Goal: Task Accomplishment & Management: Use online tool/utility

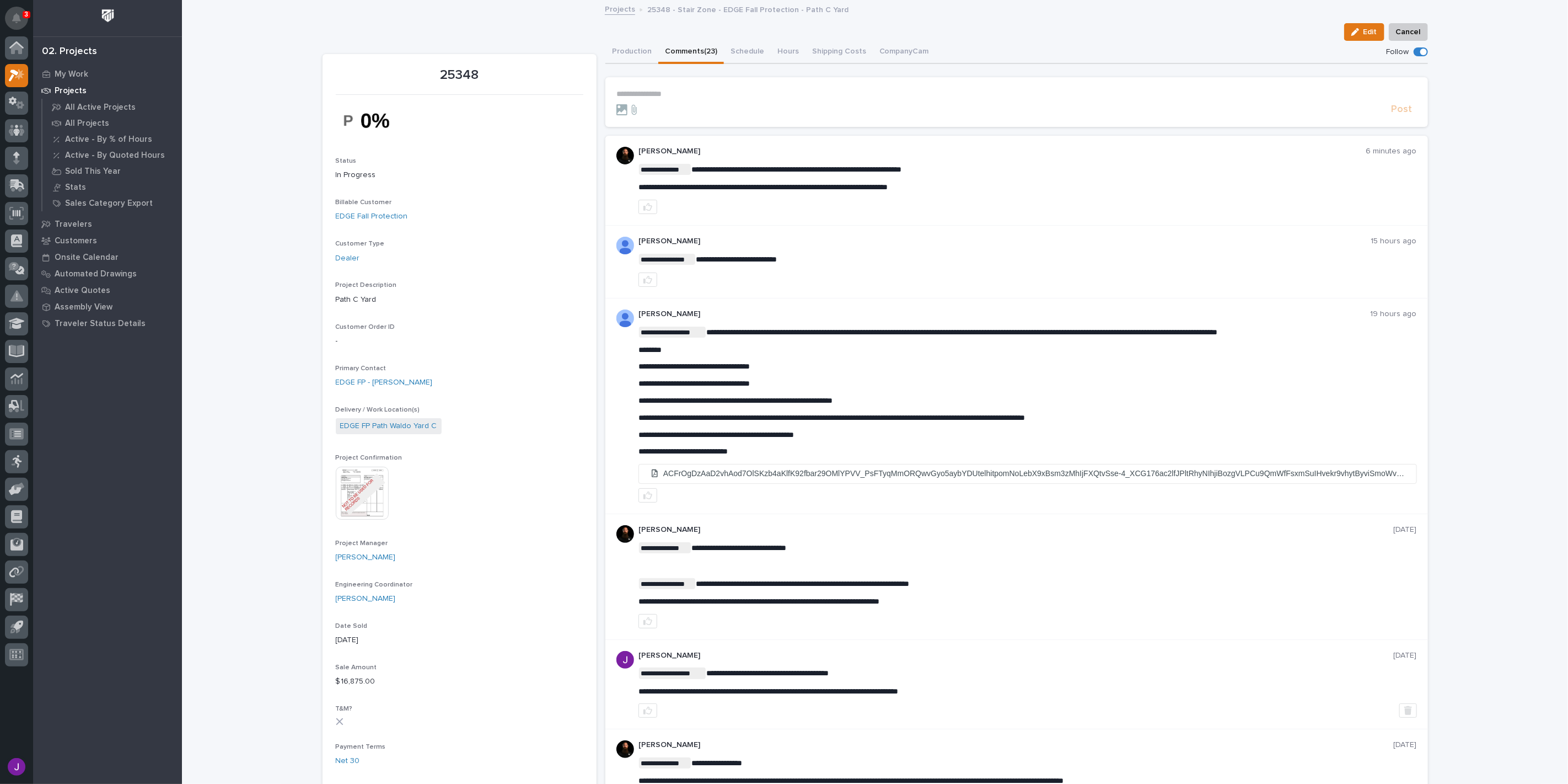
click at [20, 13] on icon "Notifications" at bounding box center [17, 17] width 9 height 10
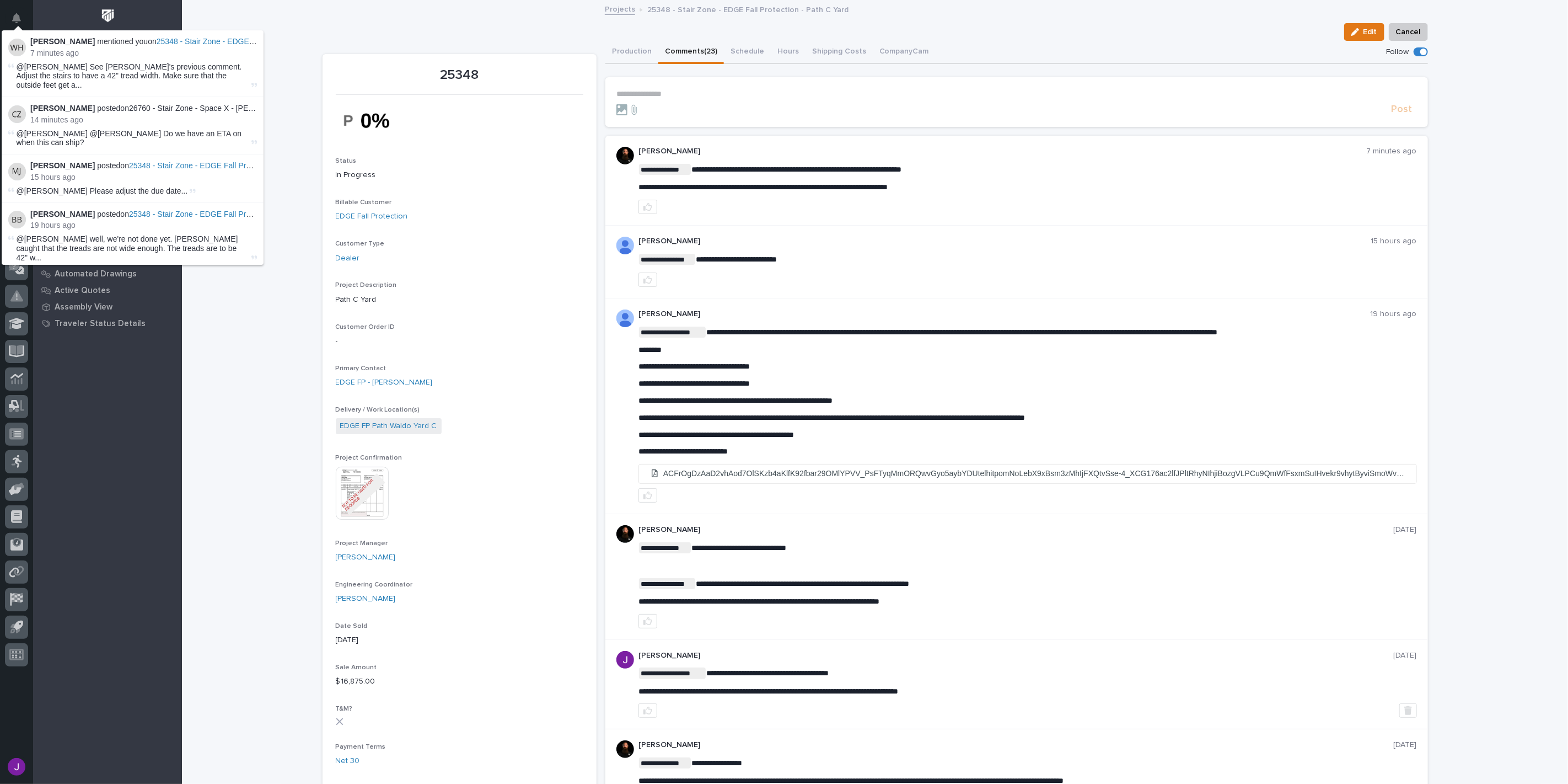
click at [337, 33] on div "Edit Cancel" at bounding box center [875, 32] width 1105 height 17
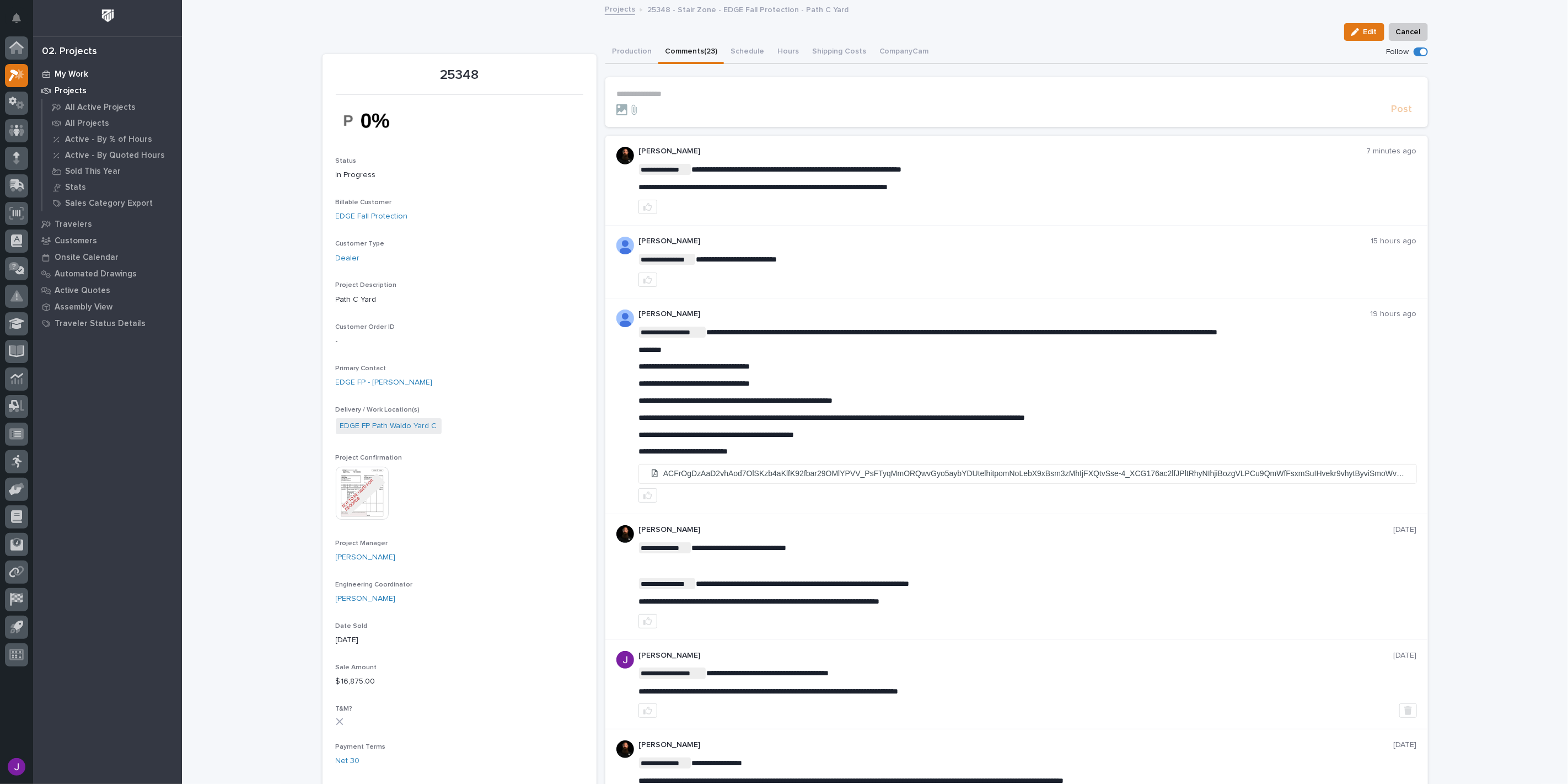
click at [67, 66] on div "My Work" at bounding box center [107, 74] width 143 height 16
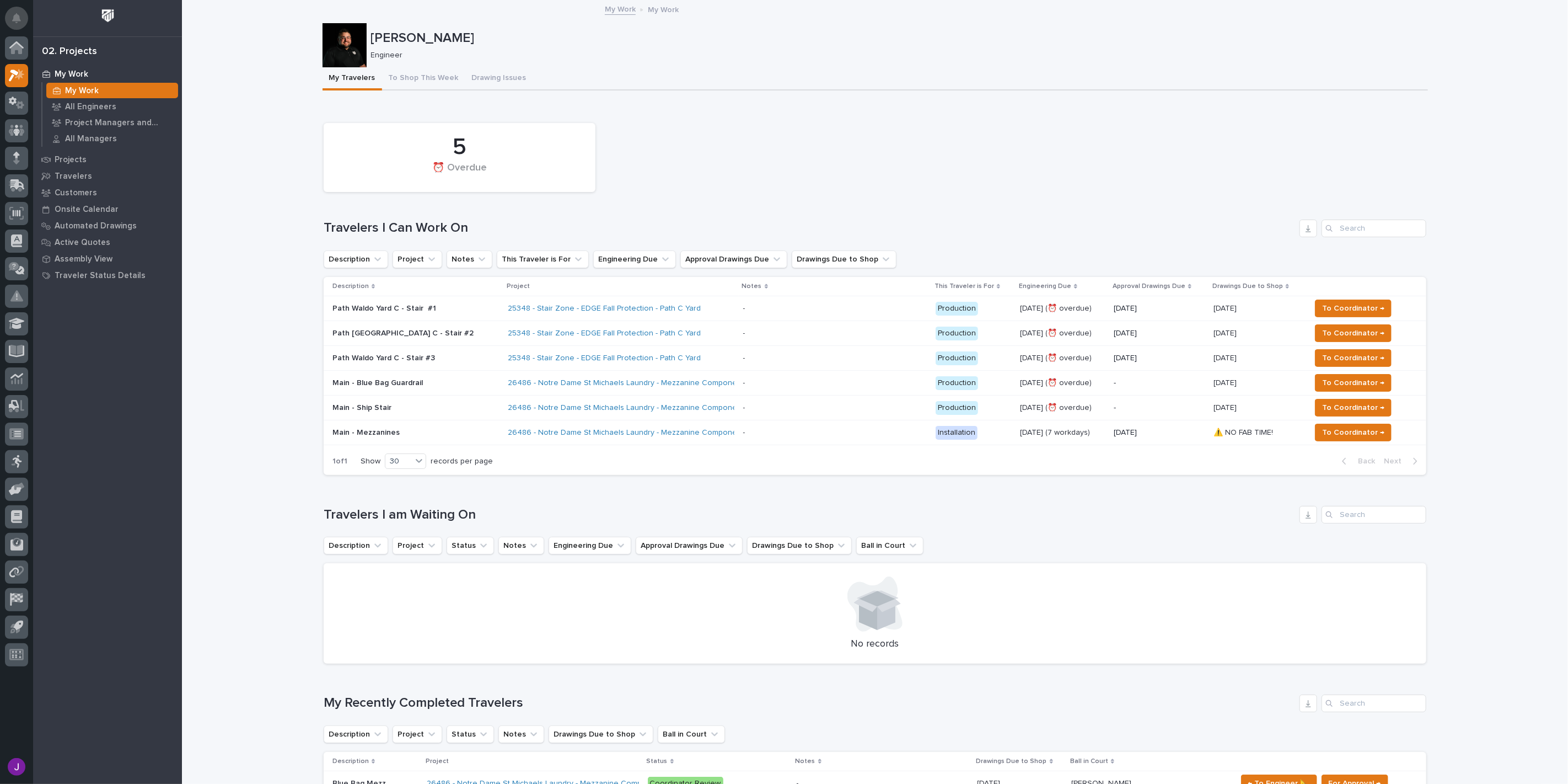
click at [15, 22] on icon "Notifications" at bounding box center [17, 17] width 9 height 10
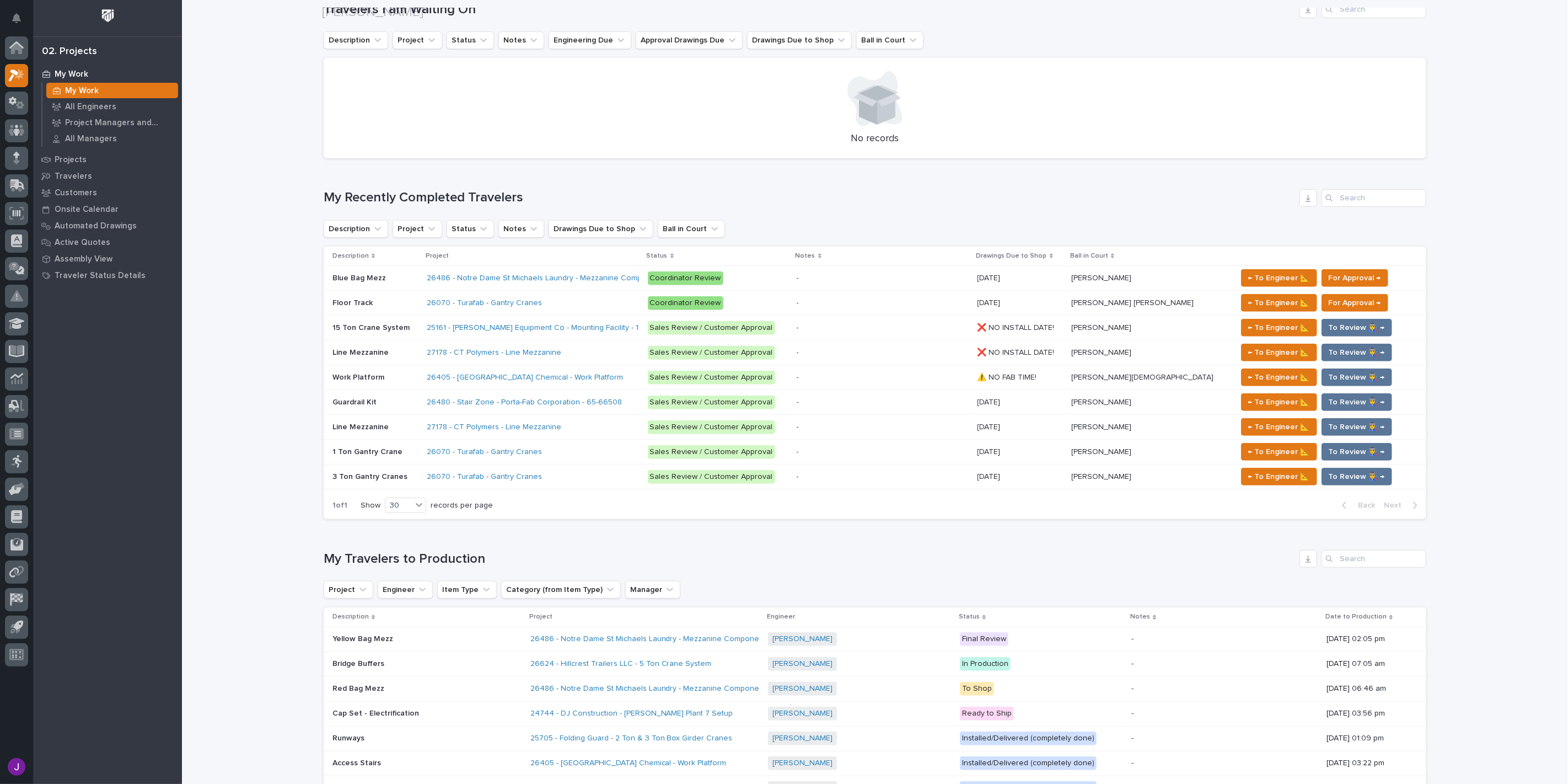
scroll to position [552, 0]
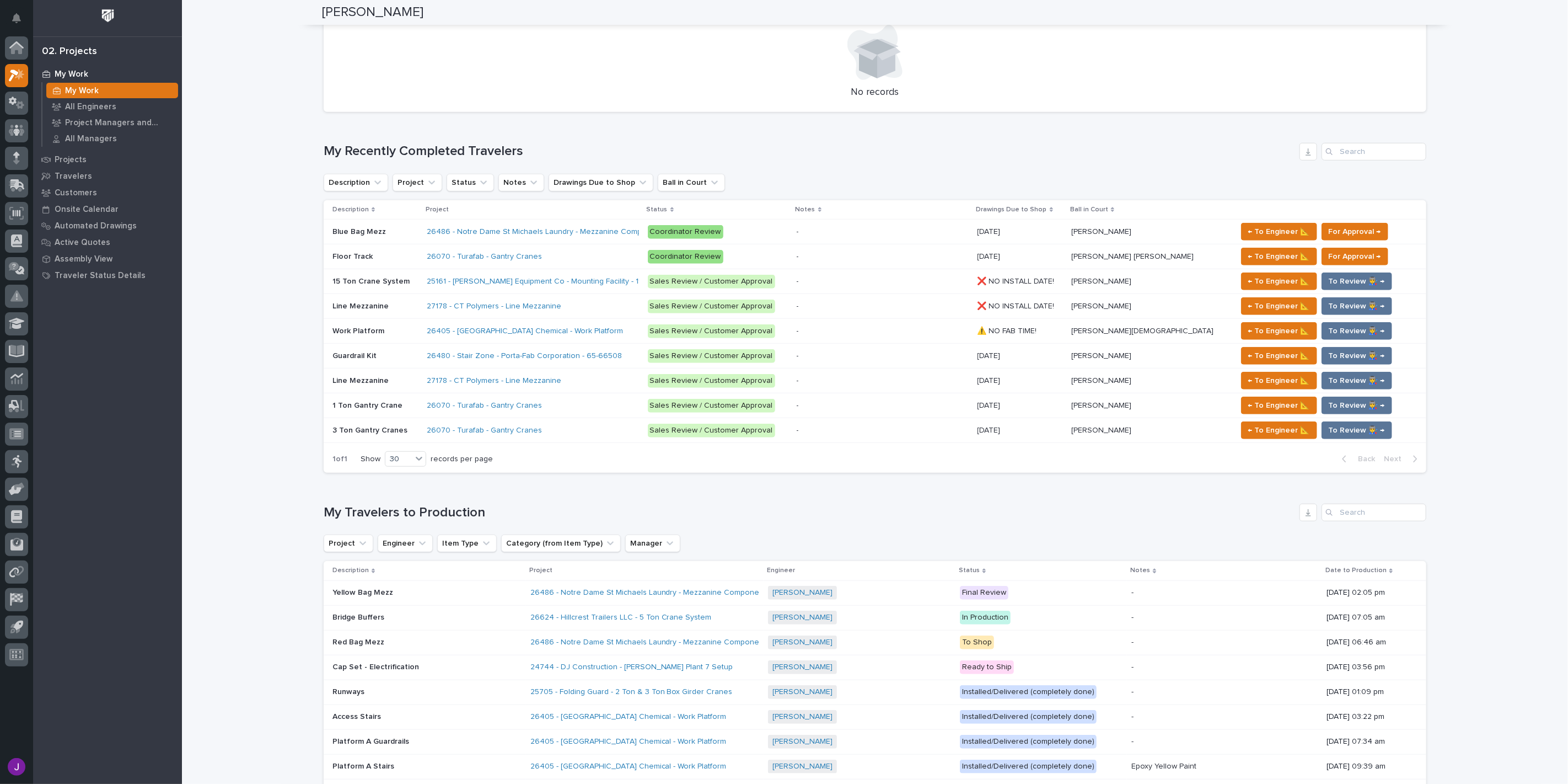
click at [384, 379] on p "Line Mezzanine" at bounding box center [361, 379] width 58 height 11
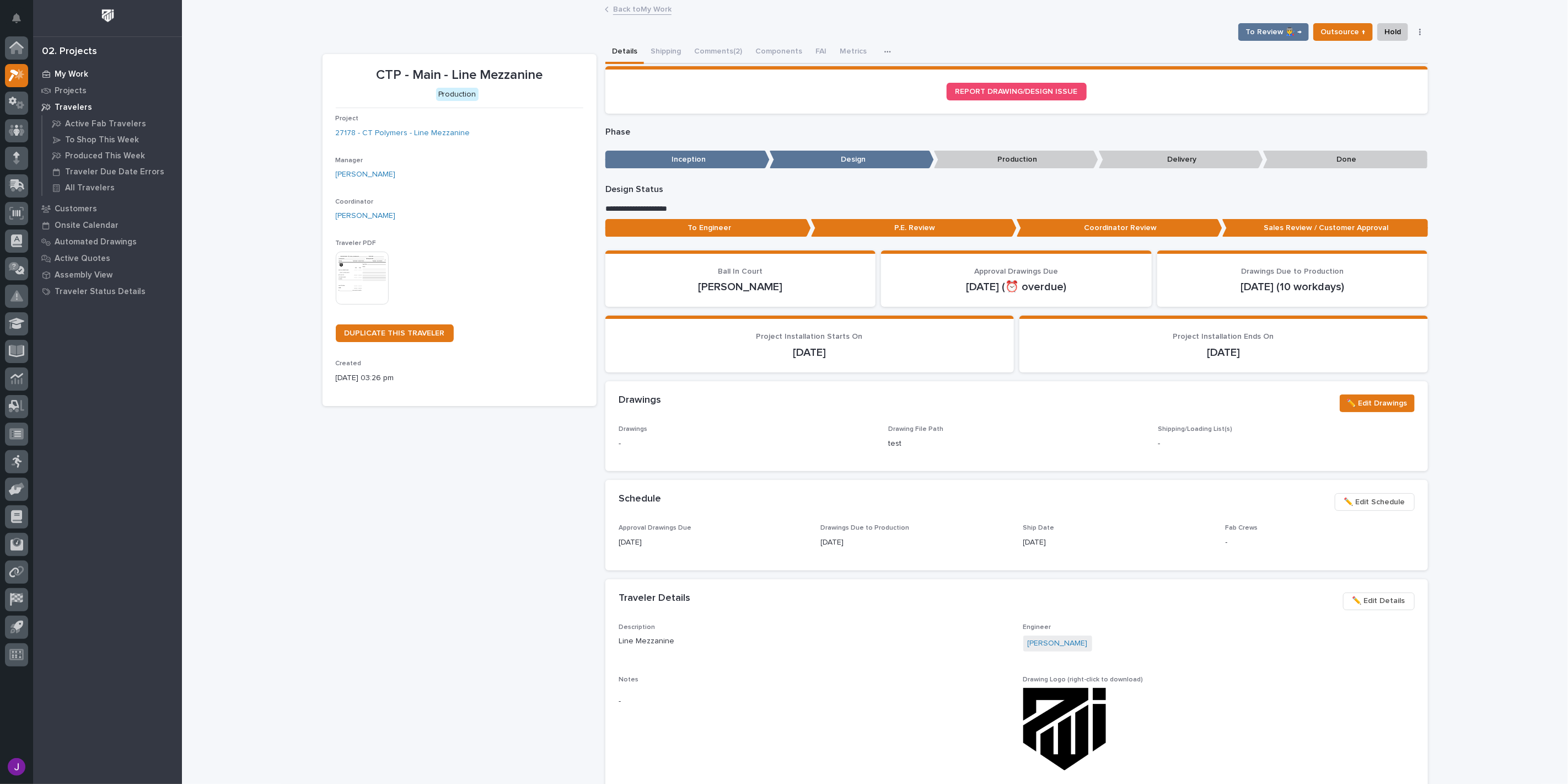
click at [77, 67] on div "My Work" at bounding box center [107, 74] width 143 height 16
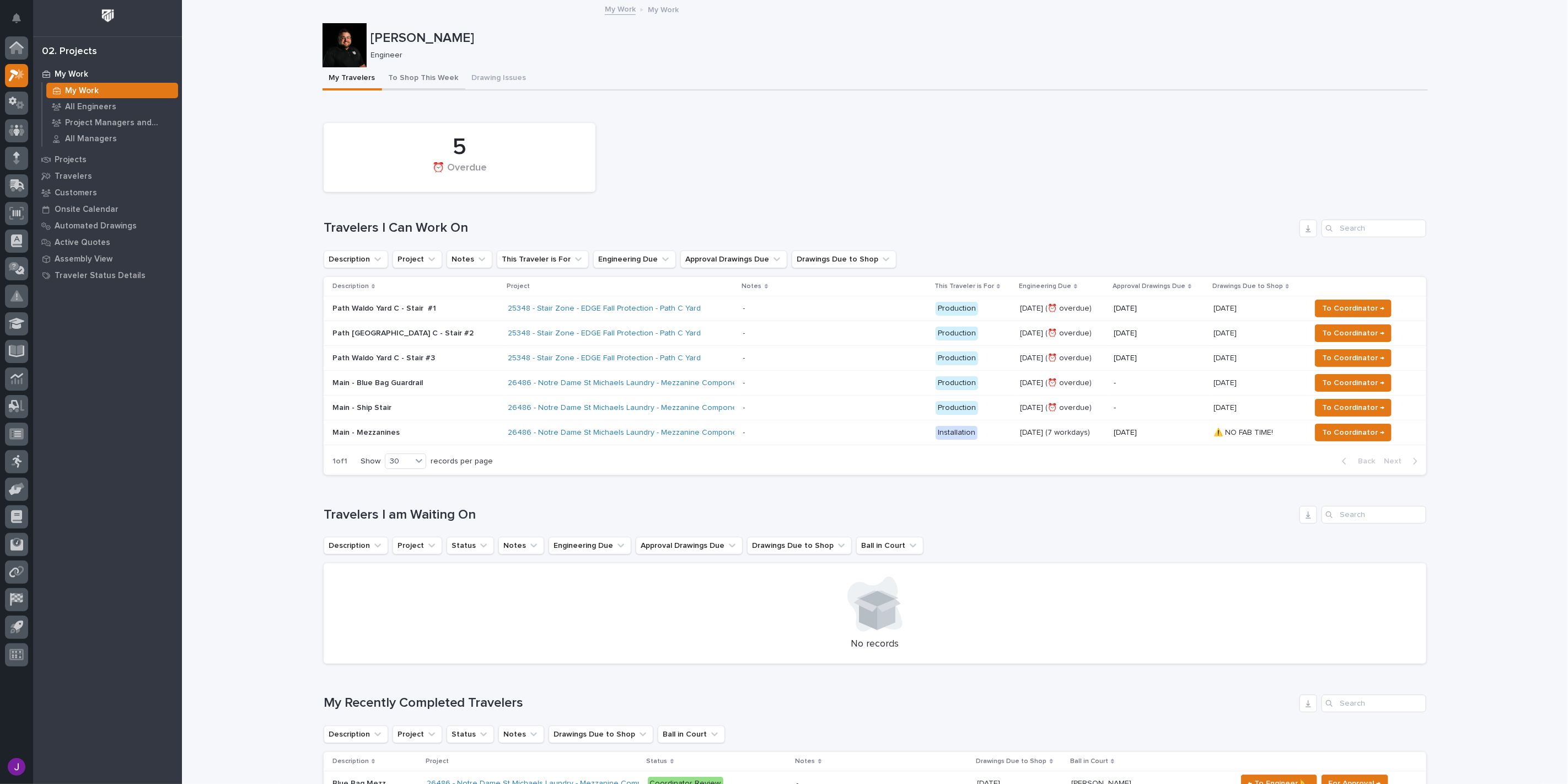
click at [403, 83] on button "To Shop This Week" at bounding box center [424, 78] width 83 height 23
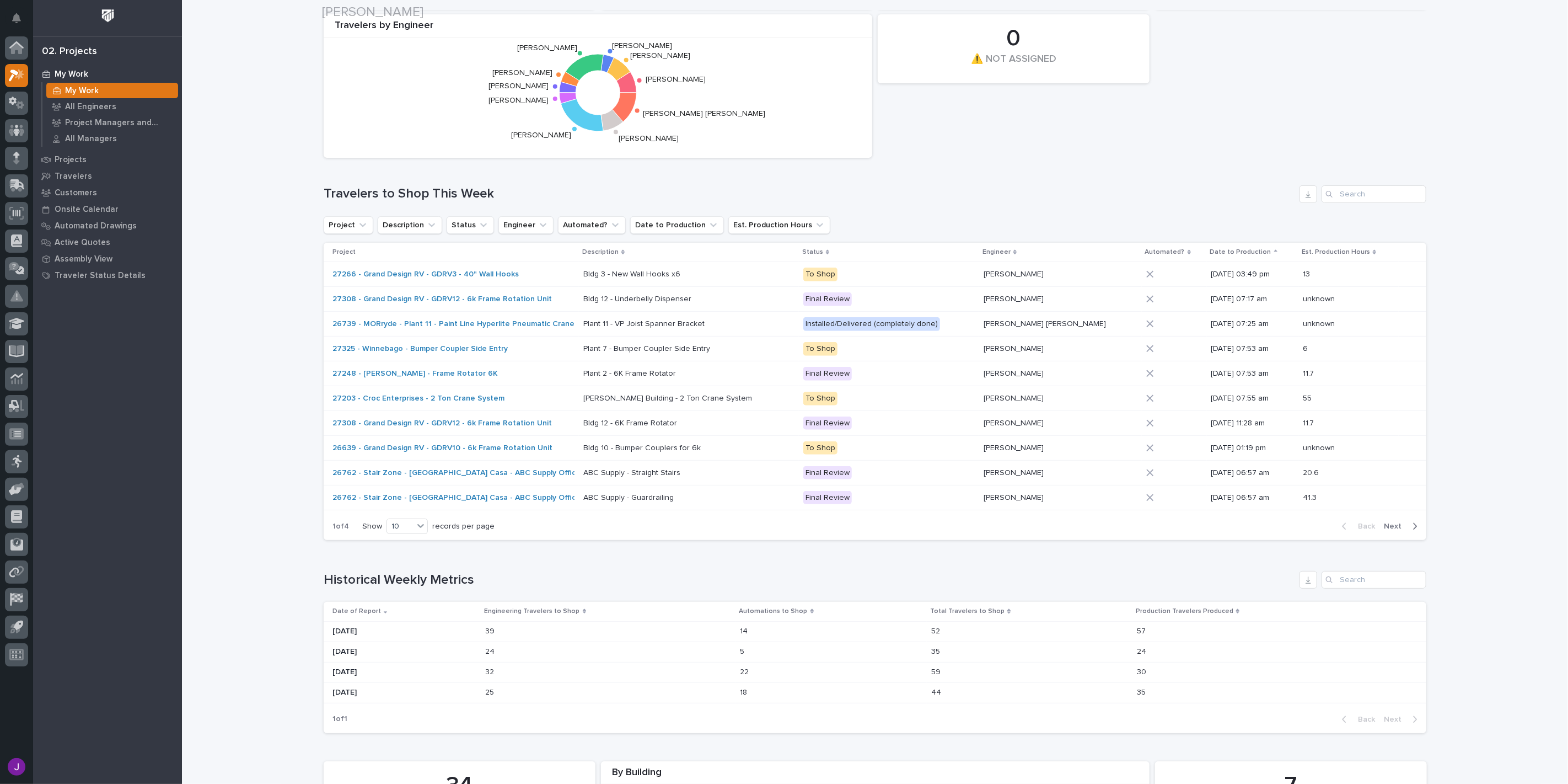
scroll to position [184, 0]
click at [1401, 526] on span "Next" at bounding box center [1396, 525] width 24 height 10
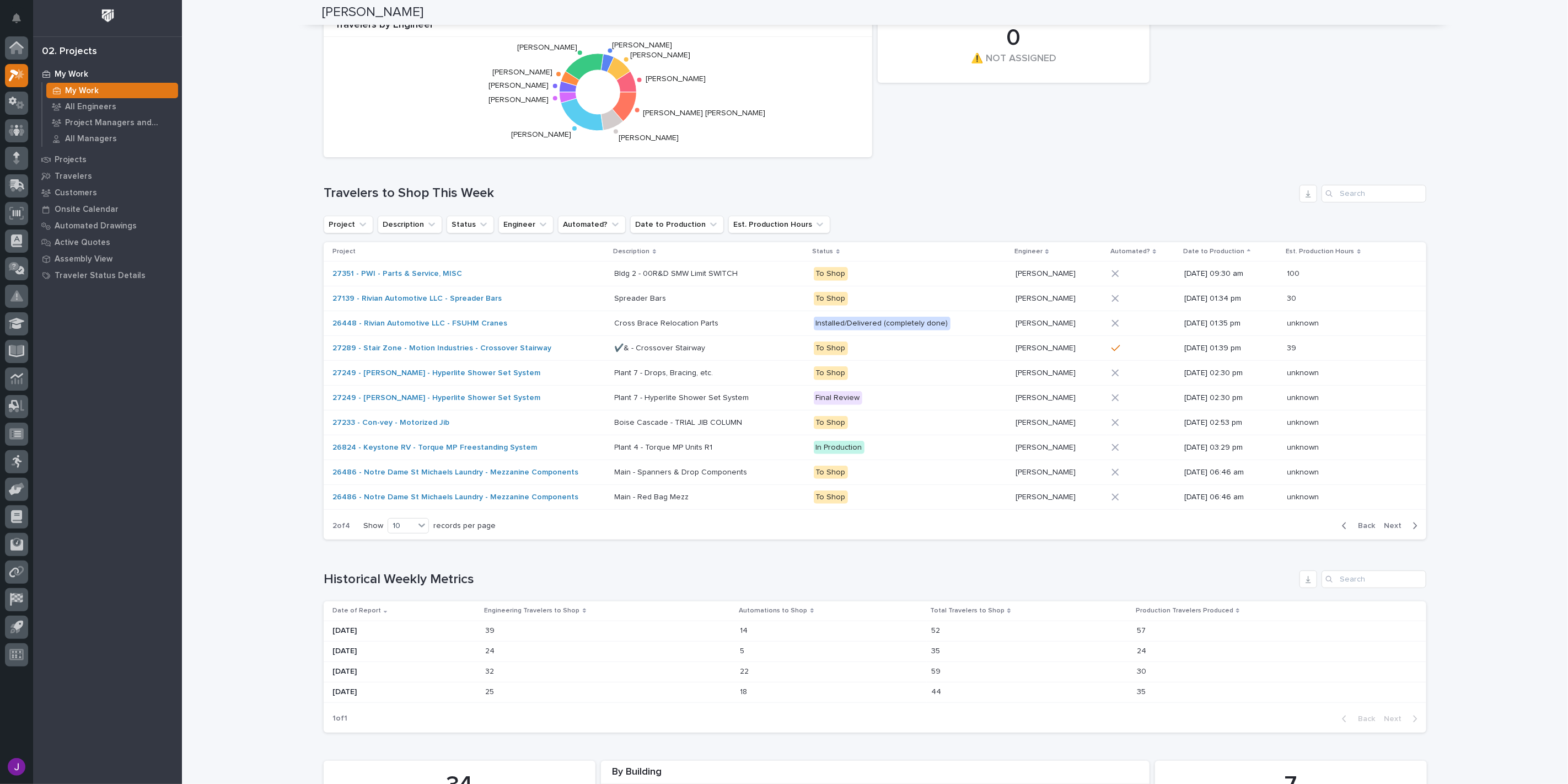
click at [1412, 526] on icon "button" at bounding box center [1415, 525] width 5 height 10
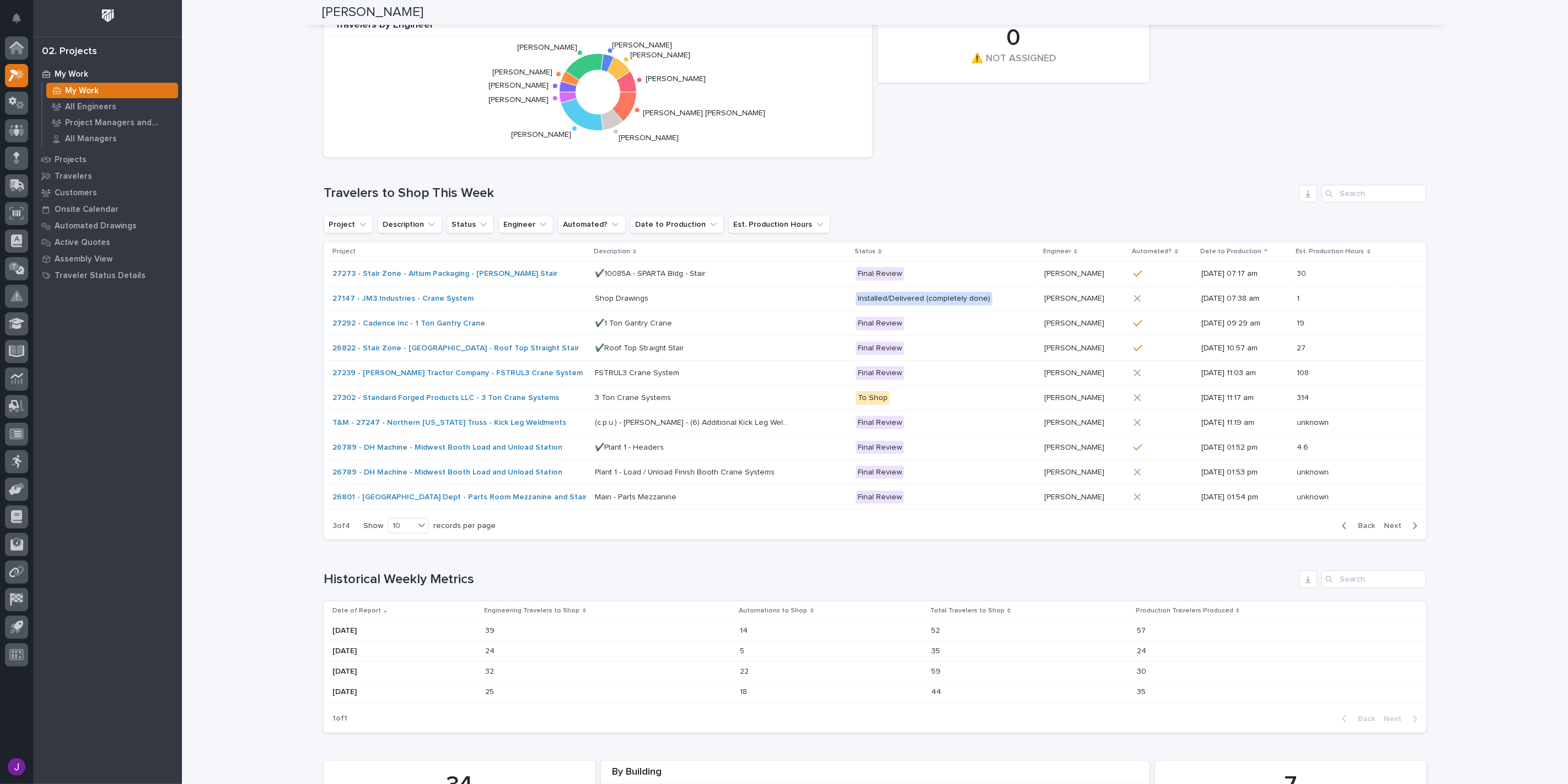
click at [1397, 525] on span "Next" at bounding box center [1396, 525] width 24 height 10
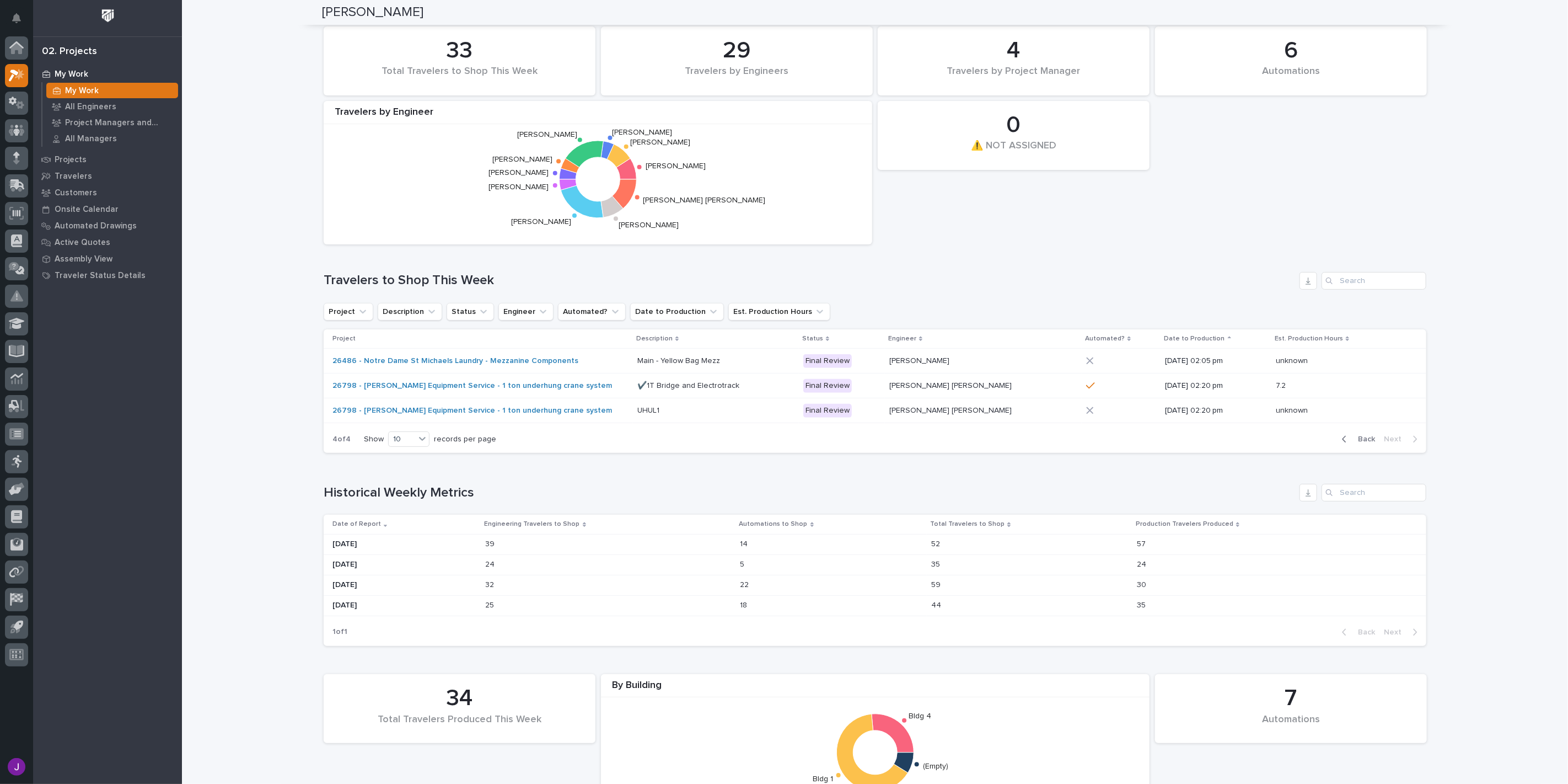
click at [1344, 439] on div "button" at bounding box center [1346, 439] width 10 height 10
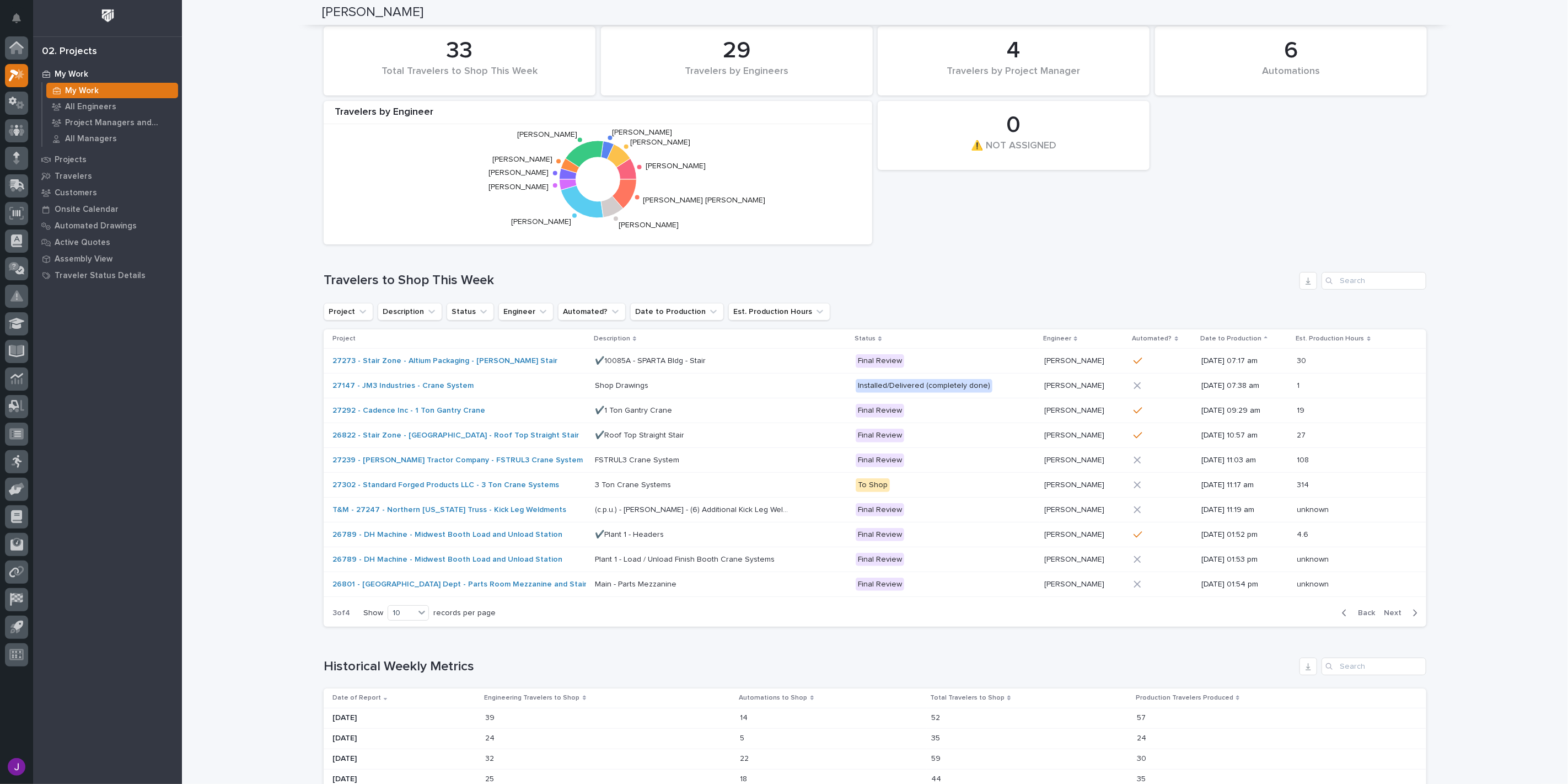
scroll to position [184, 0]
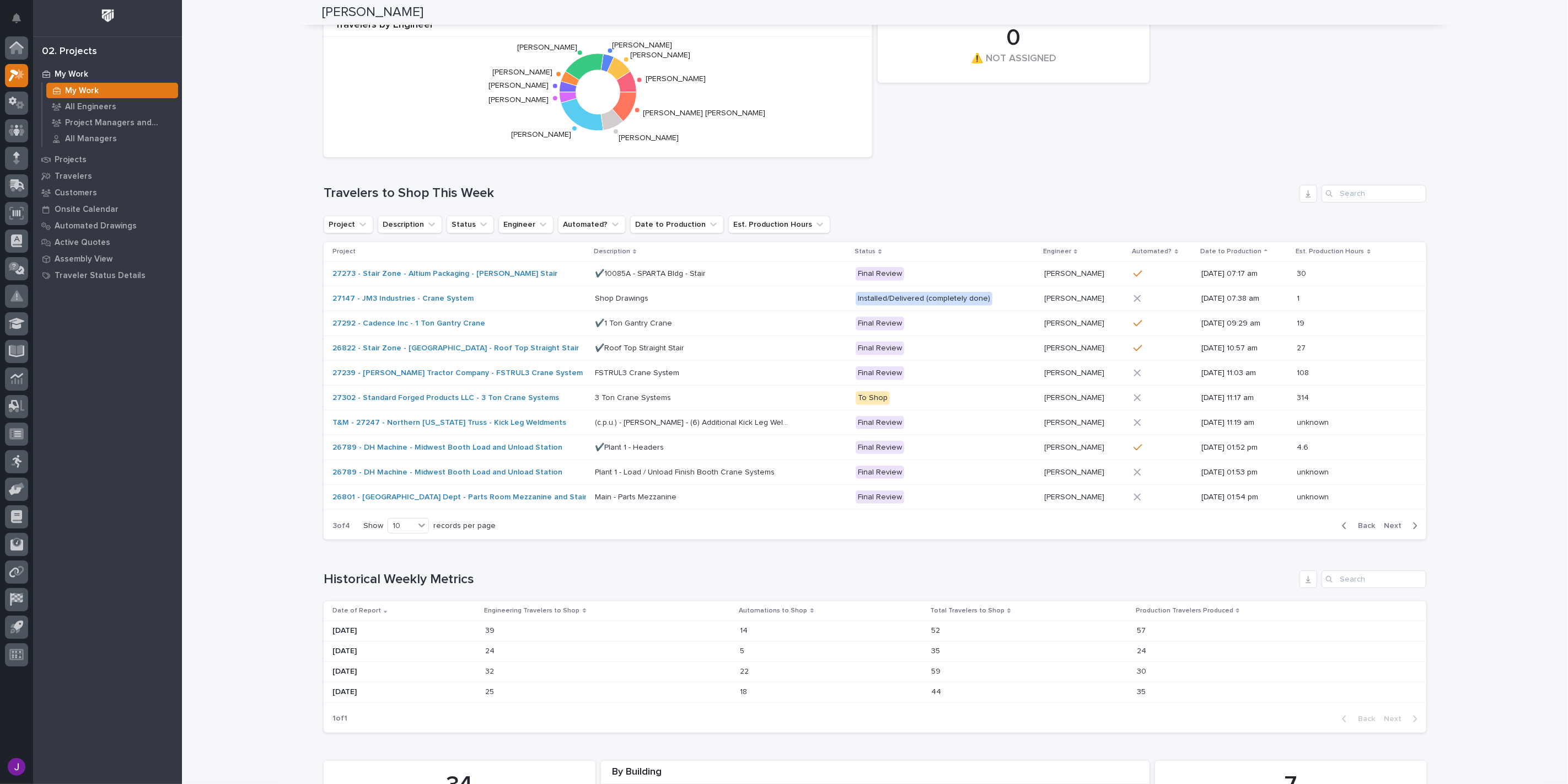
click at [1342, 526] on icon "button" at bounding box center [1344, 525] width 5 height 10
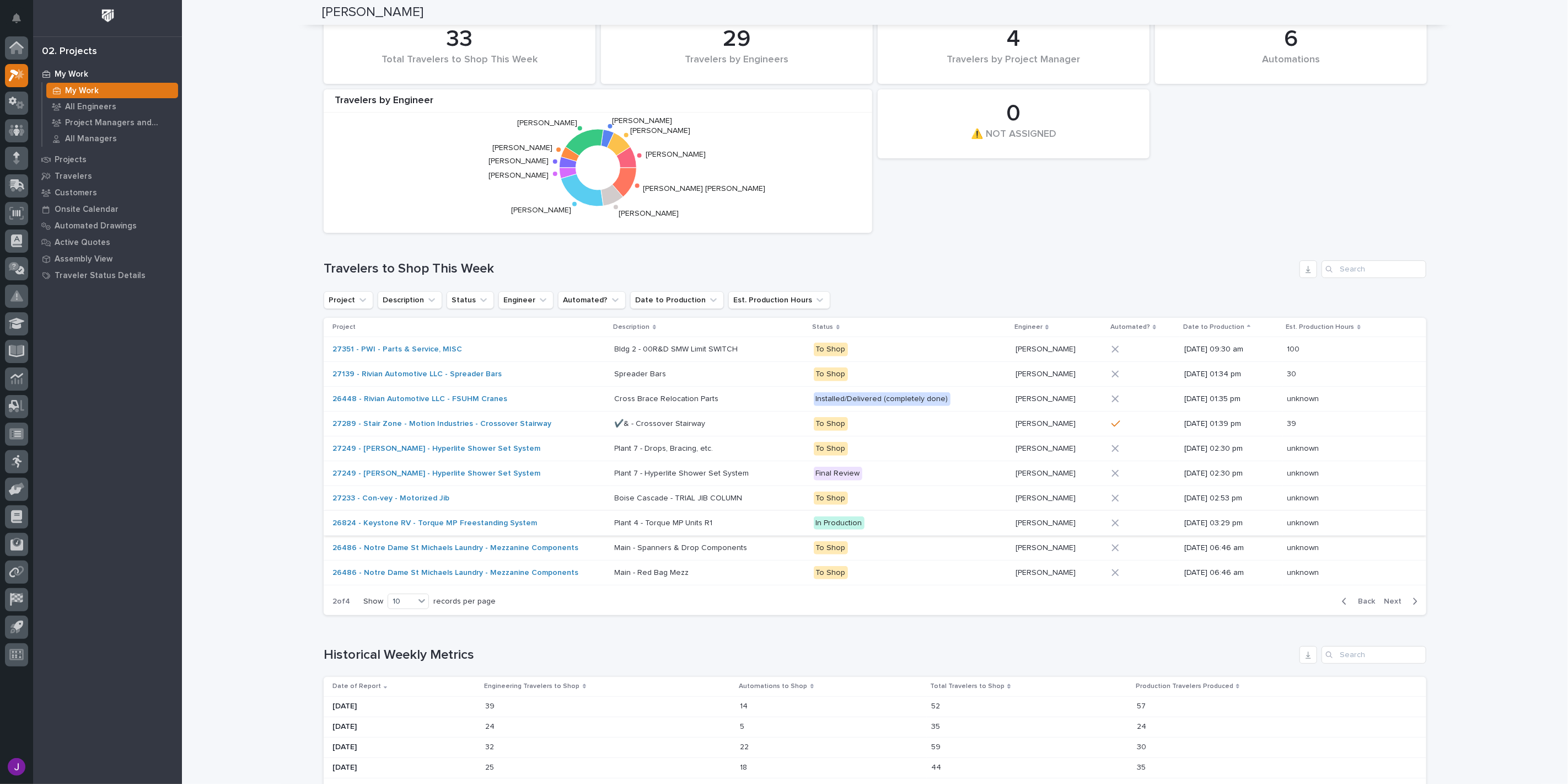
scroll to position [0, 0]
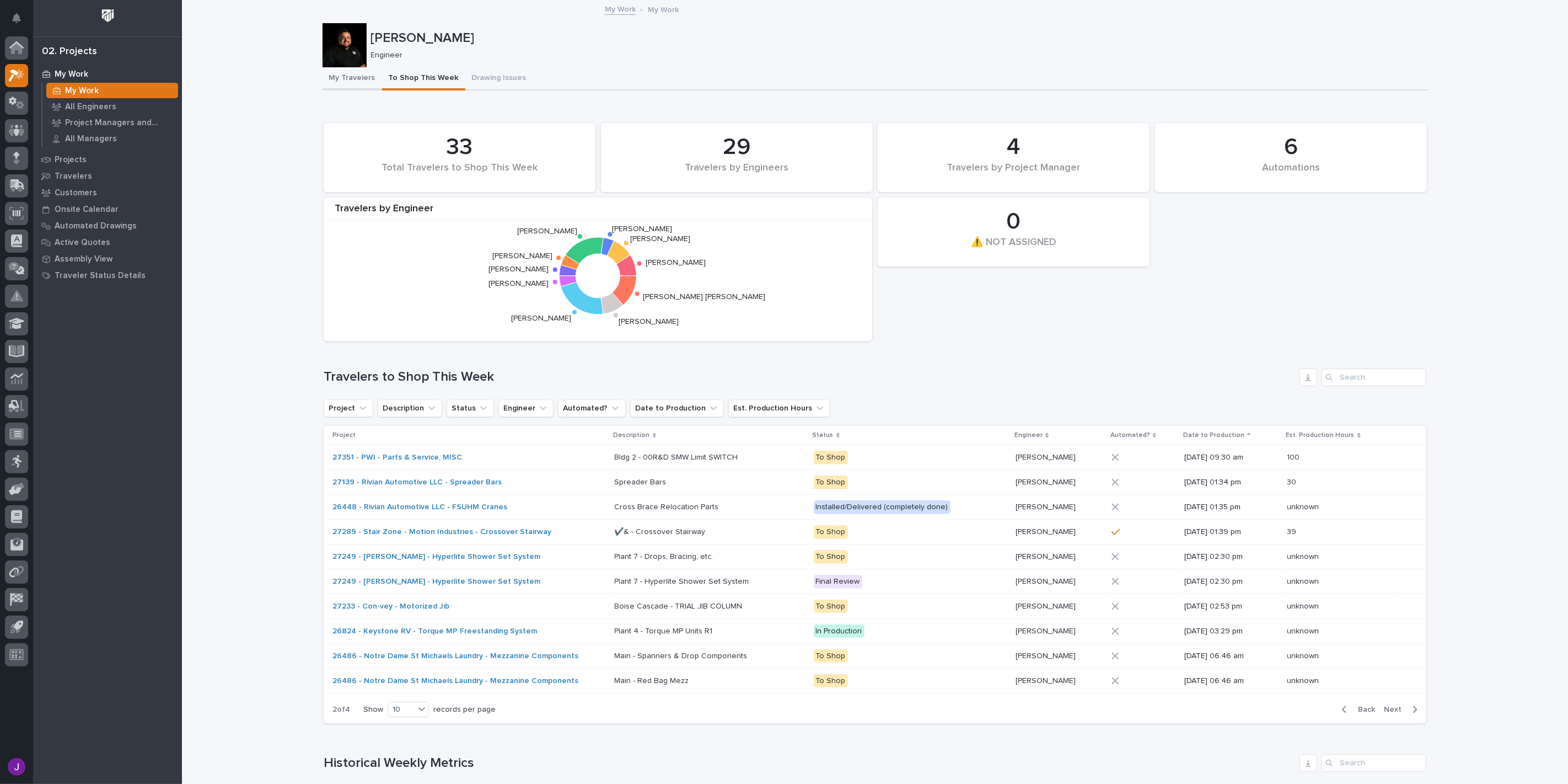
click at [338, 76] on button "My Travelers" at bounding box center [352, 78] width 59 height 23
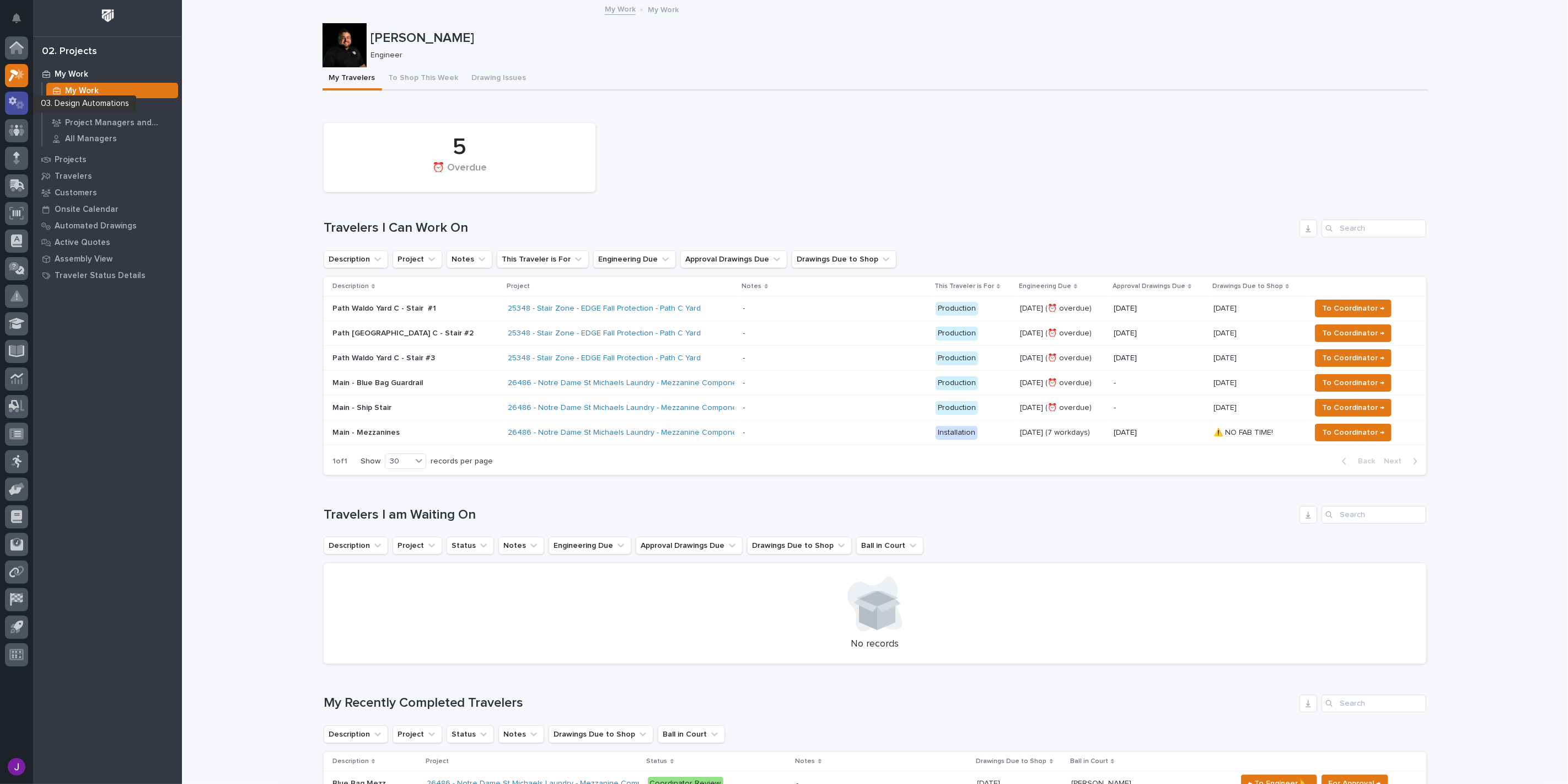
click at [14, 104] on icon at bounding box center [17, 103] width 16 height 13
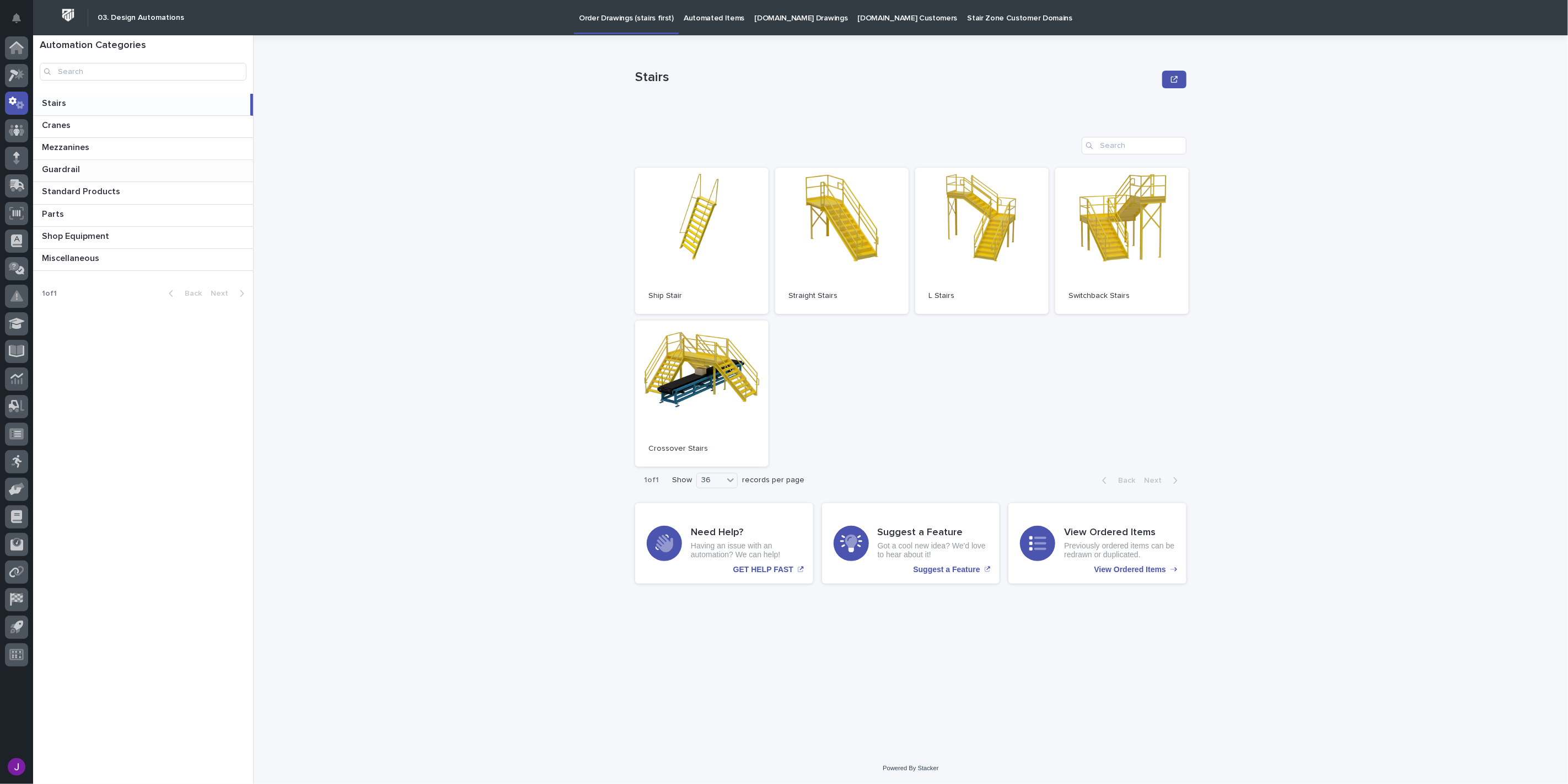
click at [85, 164] on p at bounding box center [145, 170] width 207 height 10
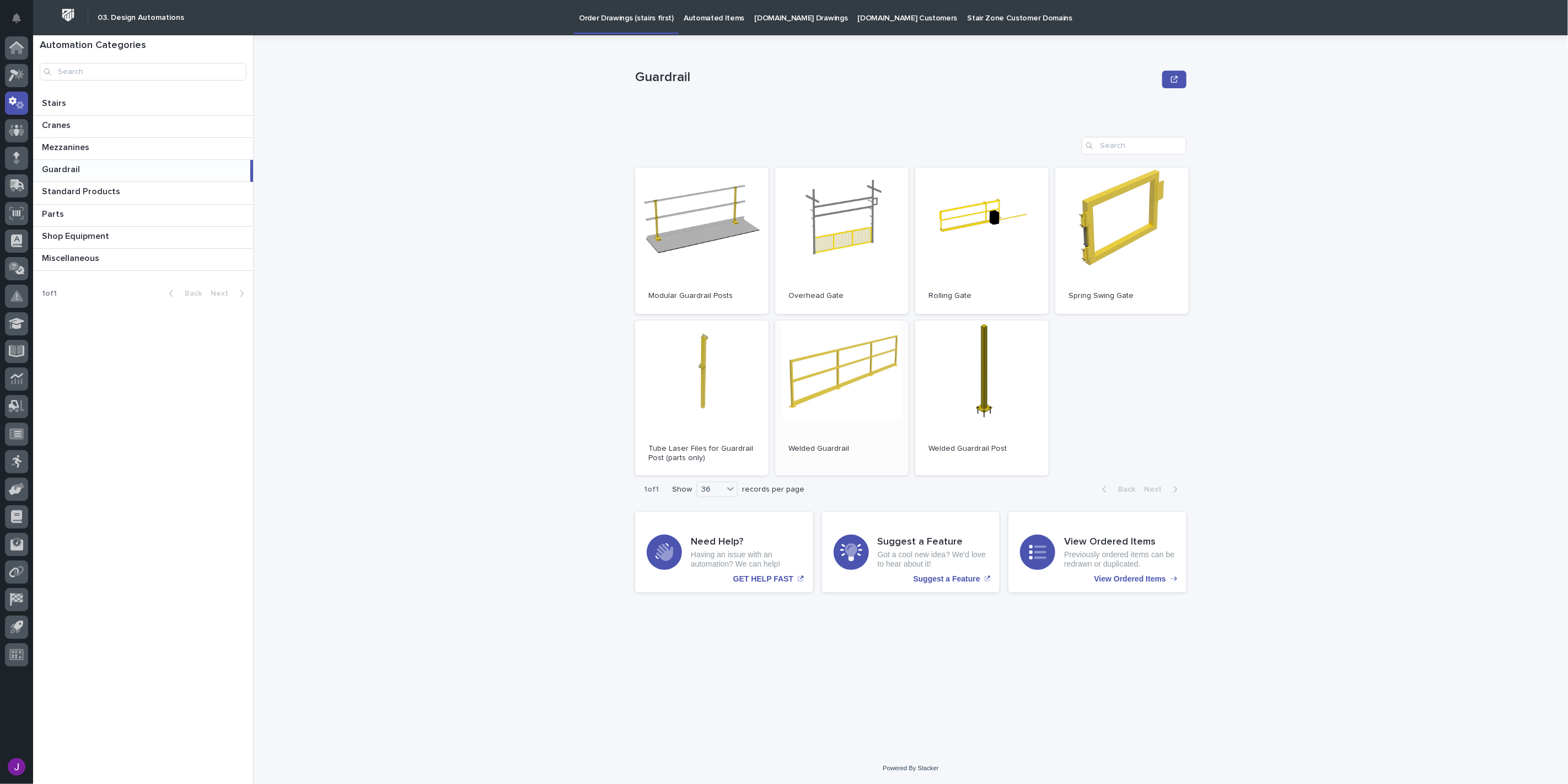
click at [863, 393] on link "Open" at bounding box center [841, 398] width 133 height 156
click at [694, 15] on p "Automated Items" at bounding box center [714, 11] width 61 height 23
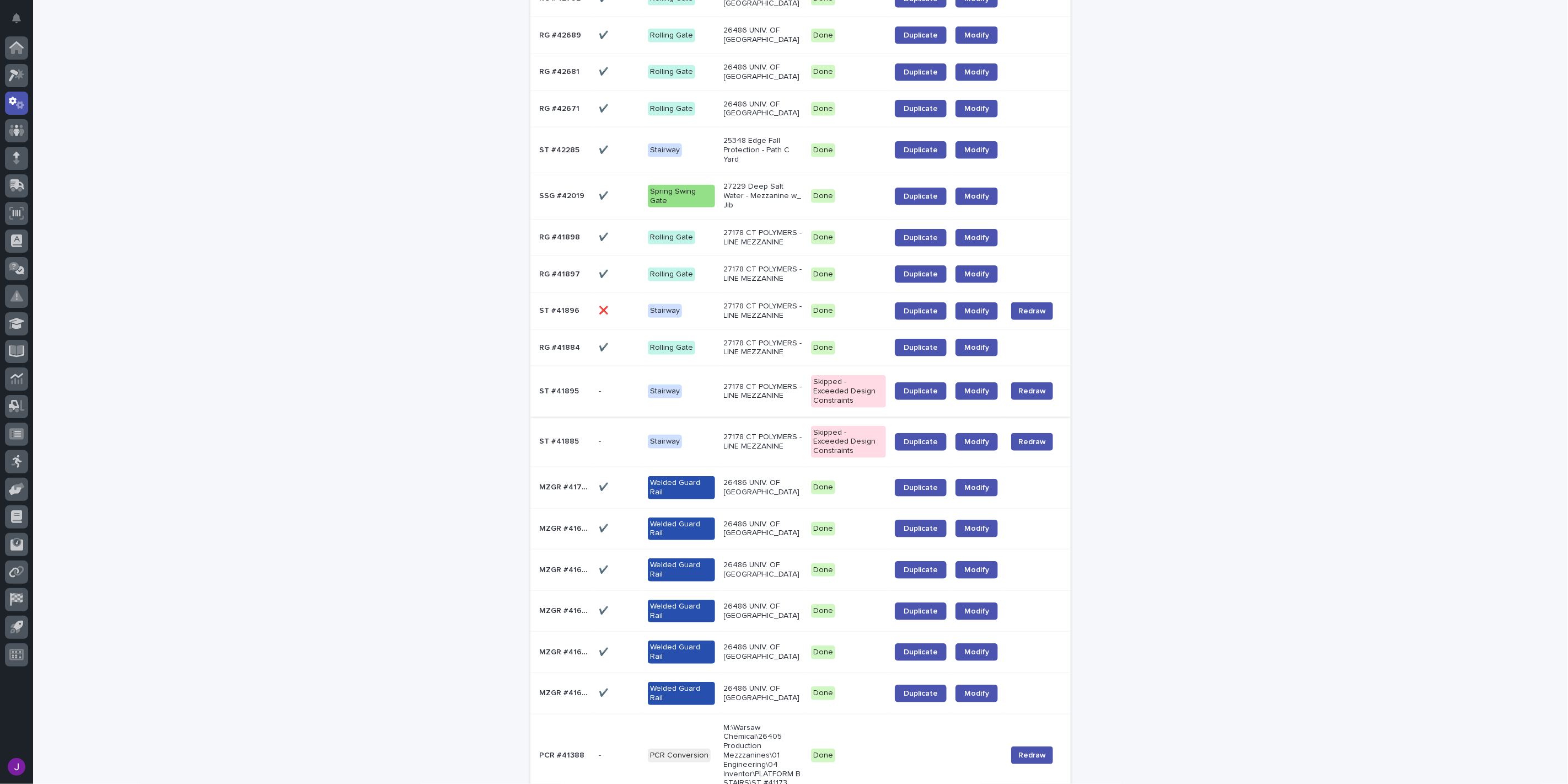
scroll to position [552, 0]
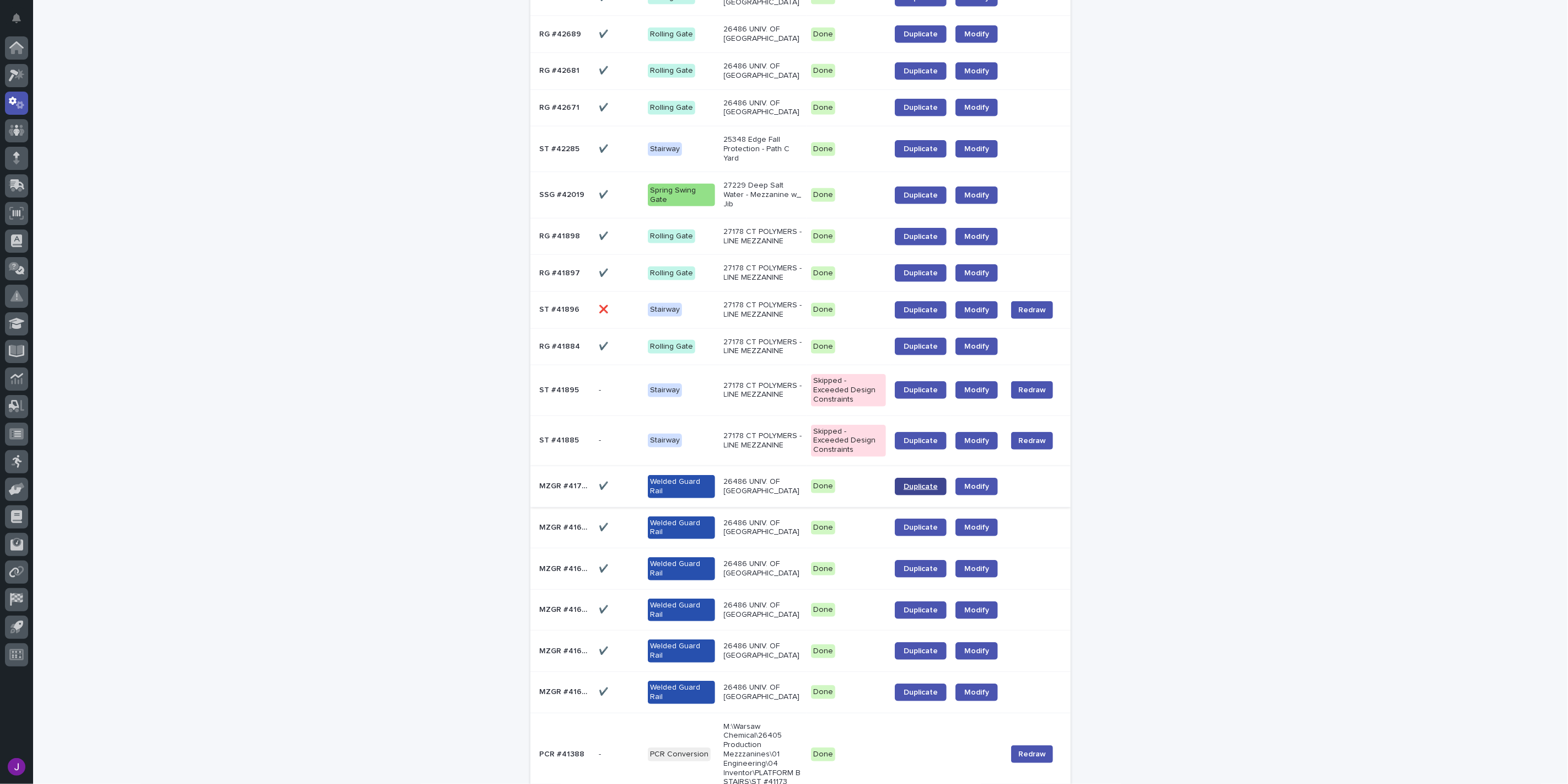
click at [924, 491] on span "Duplicate" at bounding box center [920, 486] width 34 height 8
